Goal: Find contact information: Find contact information

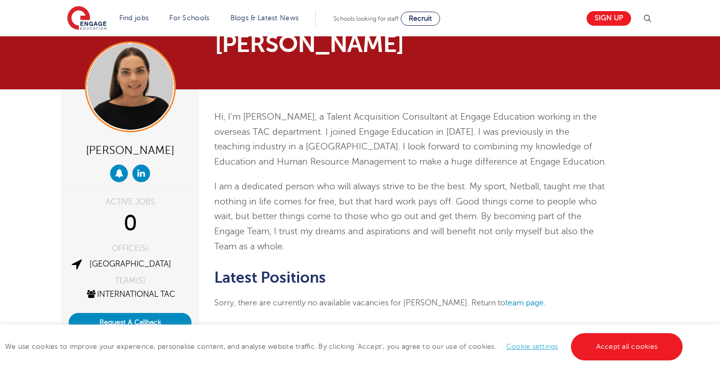
scroll to position [61, 0]
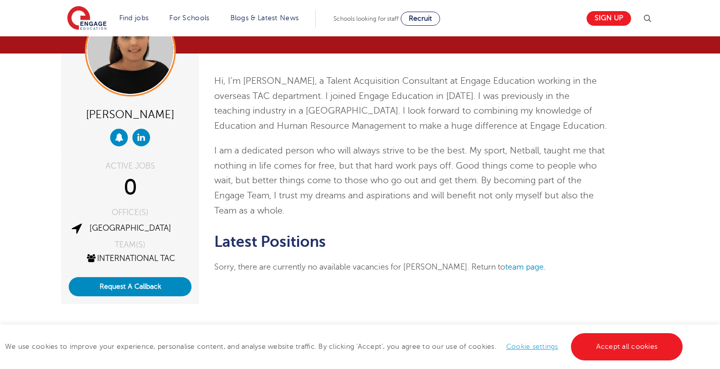
click at [299, 168] on p "I am a dedicated person who will always strive to be the best. My sport, Netbal…" at bounding box center [411, 181] width 394 height 75
drag, startPoint x: 285, startPoint y: 180, endPoint x: 381, endPoint y: 180, distance: 96.0
click at [381, 180] on p "I am a dedicated person who will always strive to be the best. My sport, Netbal…" at bounding box center [411, 181] width 394 height 75
drag, startPoint x: 295, startPoint y: 184, endPoint x: 406, endPoint y: 178, distance: 111.4
click at [406, 178] on p "I am a dedicated person who will always strive to be the best. My sport, Netbal…" at bounding box center [411, 181] width 394 height 75
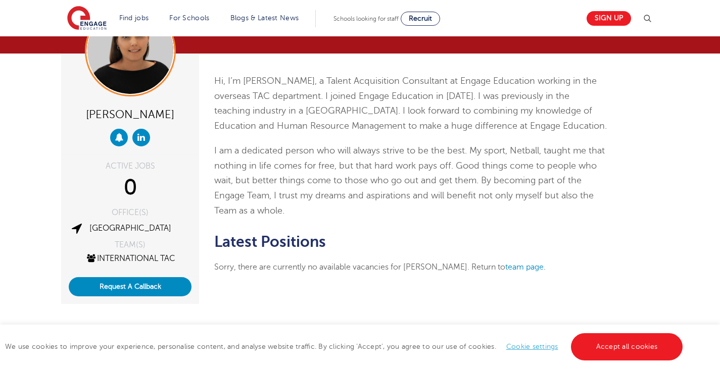
click at [469, 175] on p "I am a dedicated person who will always strive to be the best. My sport, Netbal…" at bounding box center [411, 181] width 394 height 75
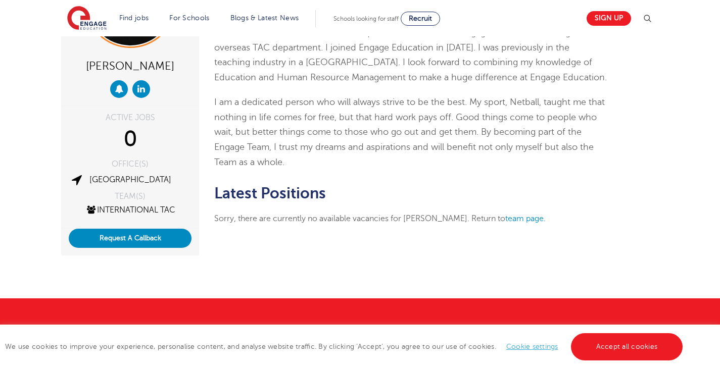
scroll to position [118, 0]
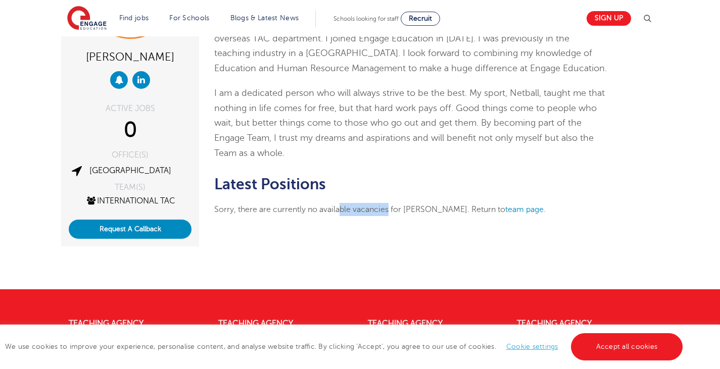
drag, startPoint x: 339, startPoint y: 212, endPoint x: 389, endPoint y: 215, distance: 50.1
click at [389, 215] on p "Sorry, there are currently no available vacancies for [PERSON_NAME]. Return to …" at bounding box center [411, 209] width 394 height 13
click at [394, 240] on div "Hi, I’m [PERSON_NAME], a Talent Acquisition Consultant at Engage Education work…" at bounding box center [411, 121] width 409 height 251
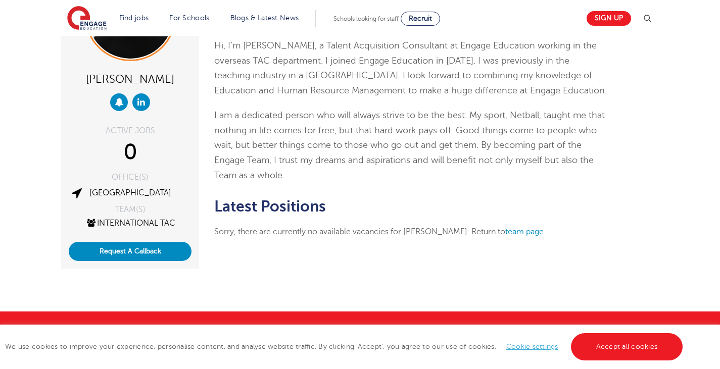
scroll to position [94, 0]
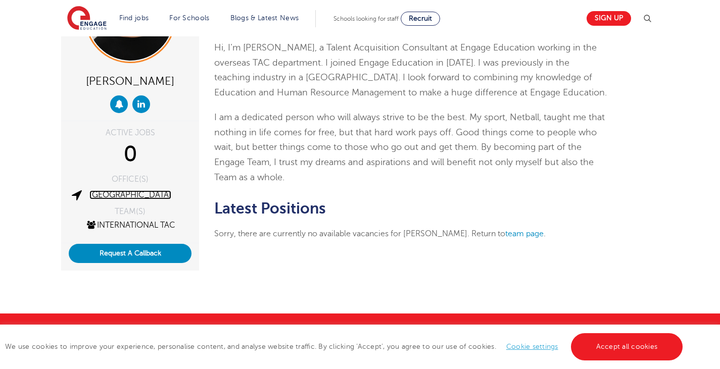
click at [144, 196] on link "[GEOGRAPHIC_DATA]" at bounding box center [130, 195] width 82 height 9
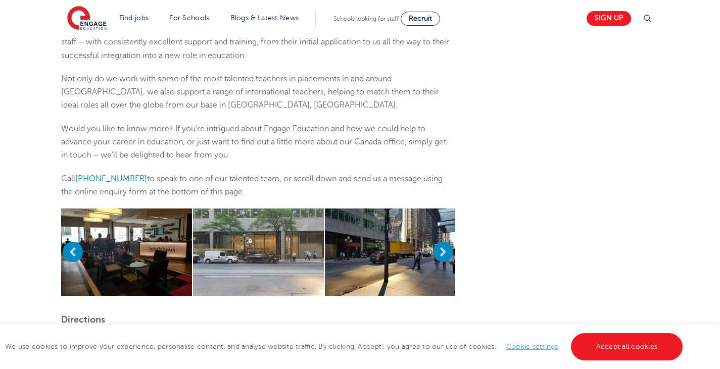
scroll to position [420, 0]
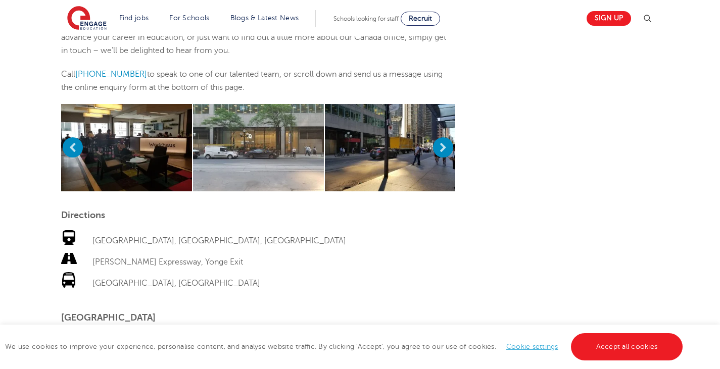
click at [404, 148] on img at bounding box center [390, 147] width 131 height 87
click at [445, 148] on button "Next" at bounding box center [443, 147] width 20 height 20
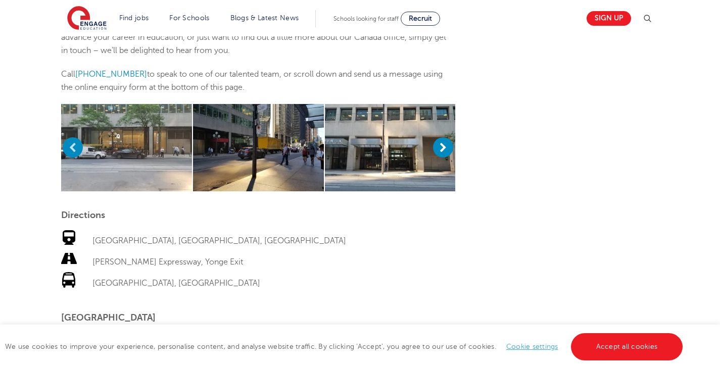
click at [445, 148] on button "Next" at bounding box center [443, 147] width 20 height 20
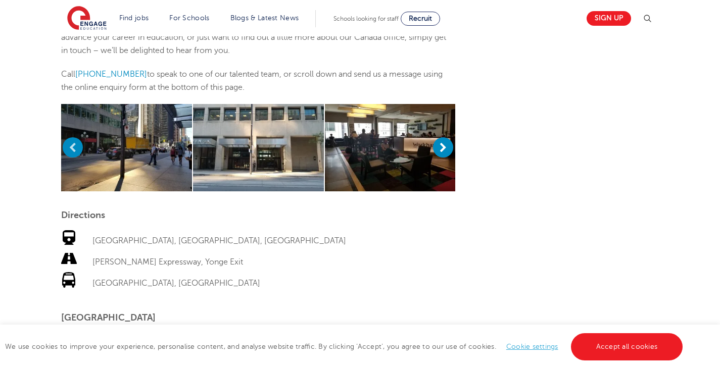
click at [445, 148] on button "Next" at bounding box center [443, 147] width 20 height 20
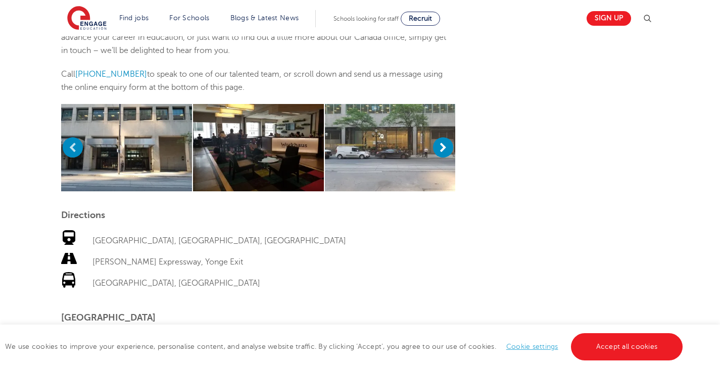
click at [445, 148] on button "Next" at bounding box center [443, 147] width 20 height 20
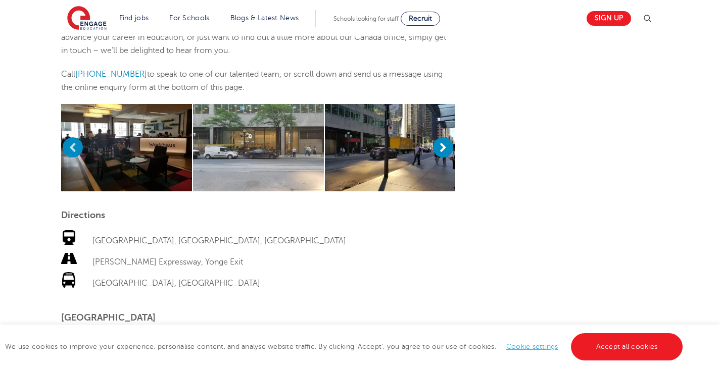
click at [445, 148] on button "Next" at bounding box center [443, 147] width 20 height 20
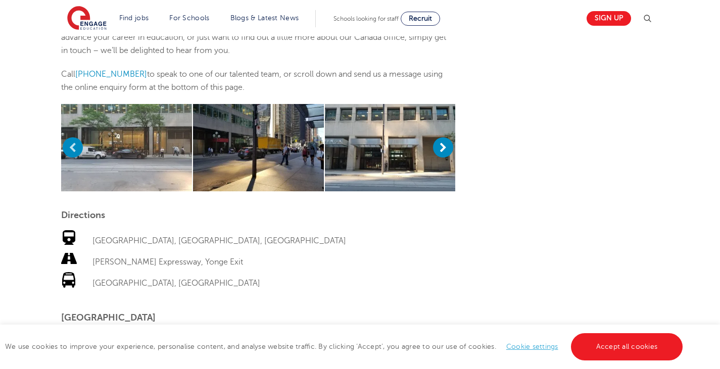
click at [445, 148] on button "Next" at bounding box center [443, 147] width 20 height 20
